Goal: Transaction & Acquisition: Purchase product/service

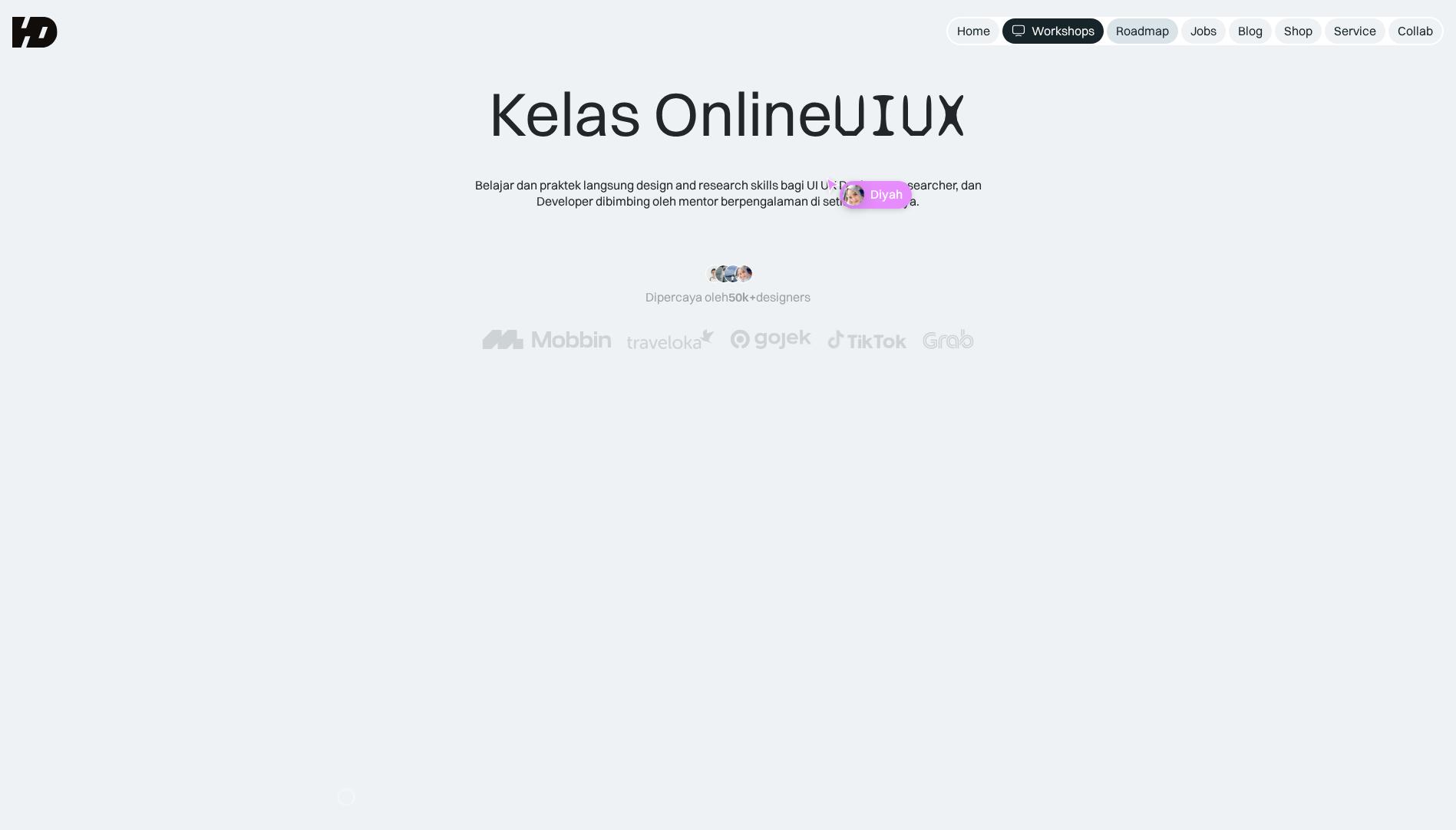
click at [1120, 39] on div "Roadmap" at bounding box center [1142, 31] width 53 height 17
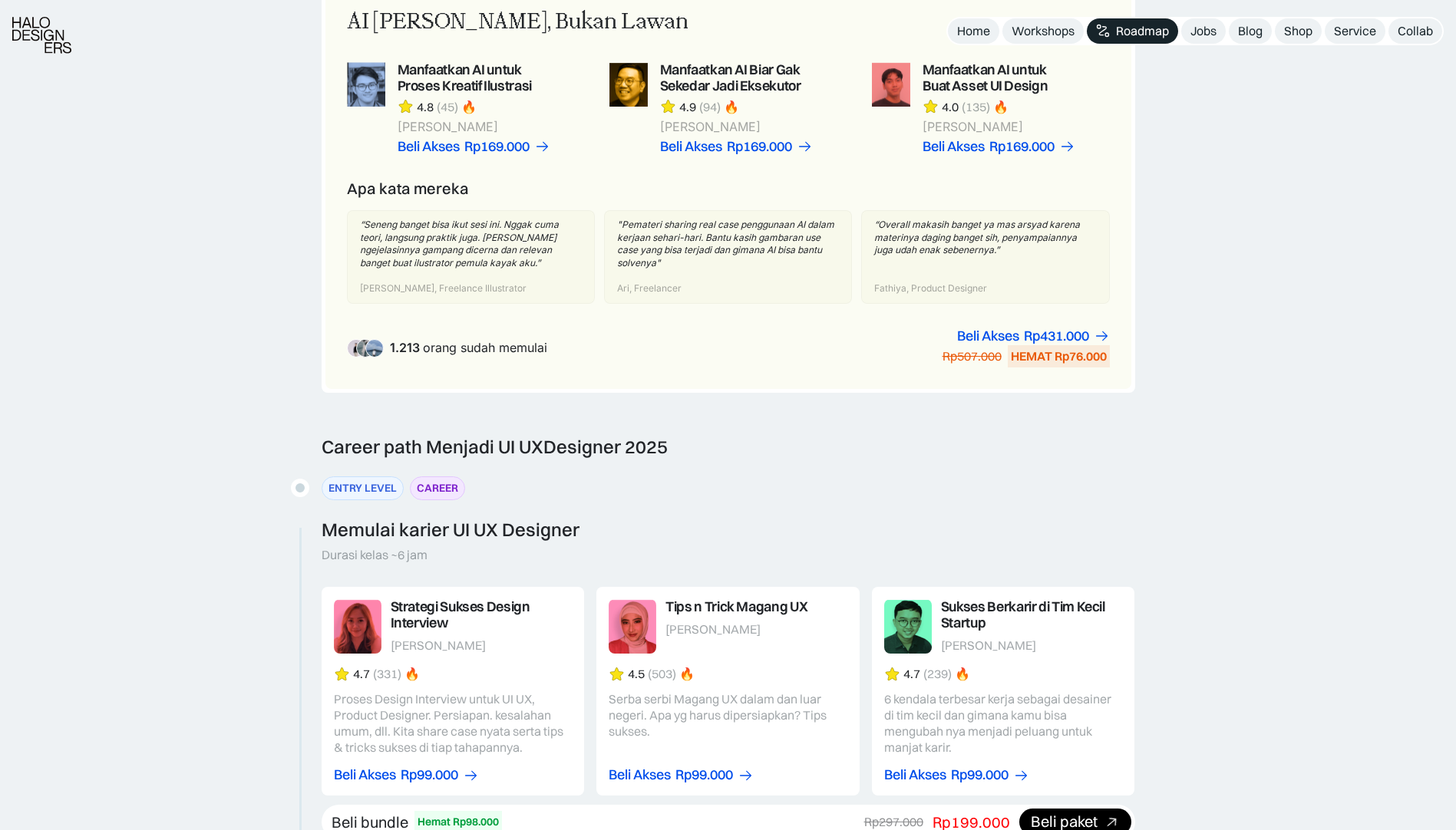
scroll to position [1305, 0]
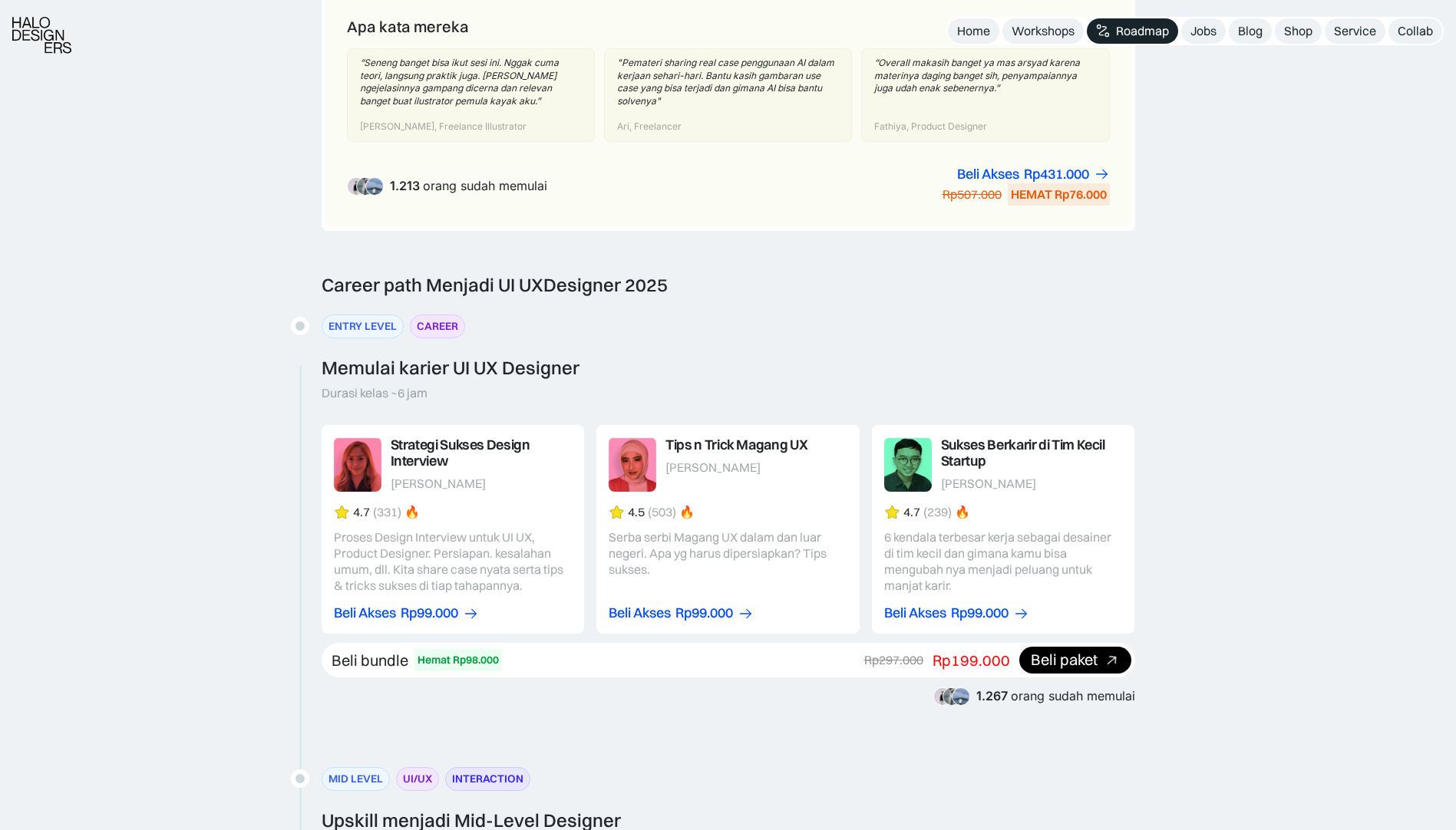
click at [469, 287] on div "Career path Menjadi UI UX Designer 2025" at bounding box center [494, 285] width 346 height 22
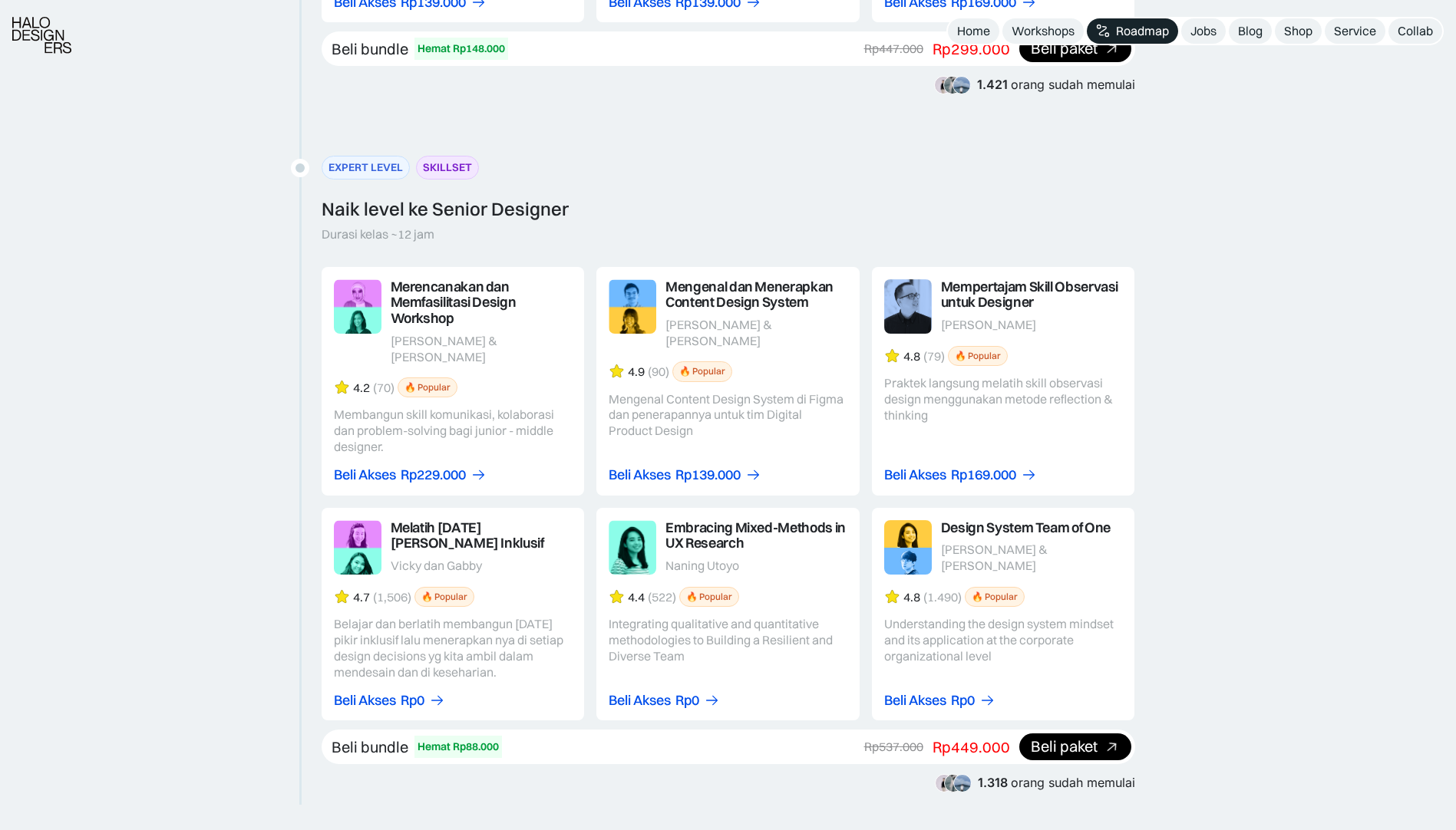
scroll to position [2456, 0]
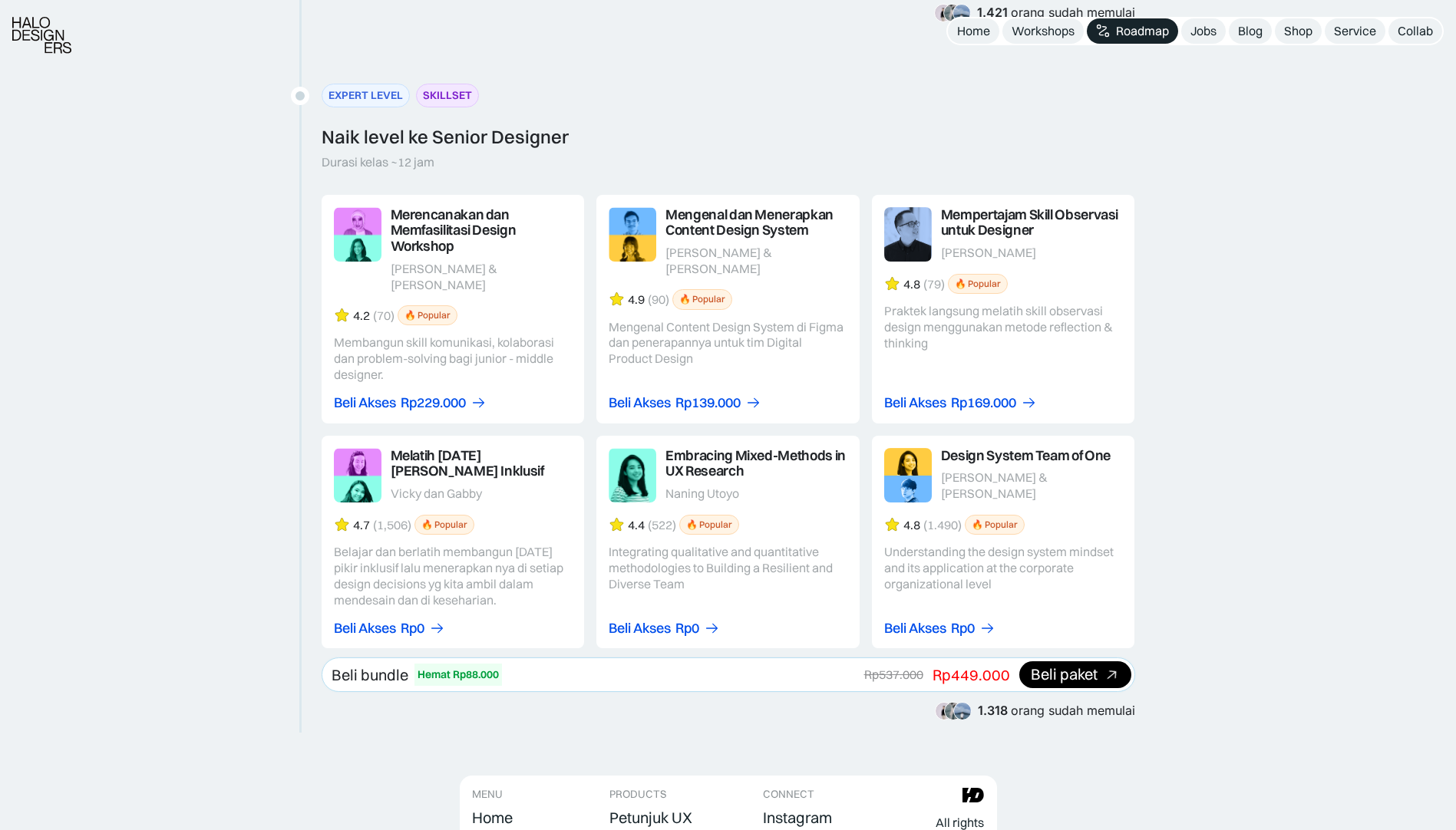
click at [1039, 667] on div "Beli paket" at bounding box center [1064, 675] width 67 height 17
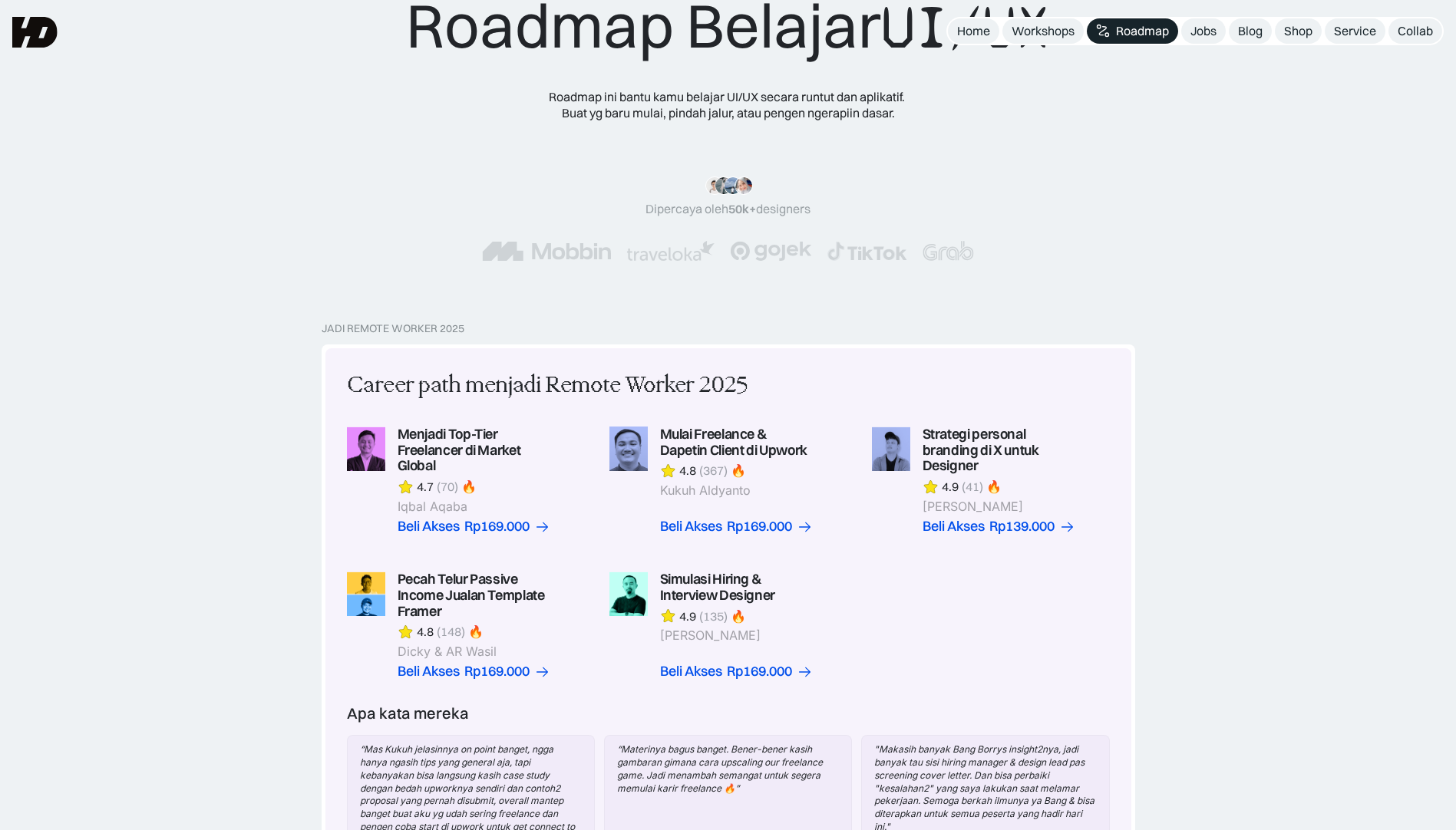
scroll to position [0, 0]
